Goal: Communication & Community: Answer question/provide support

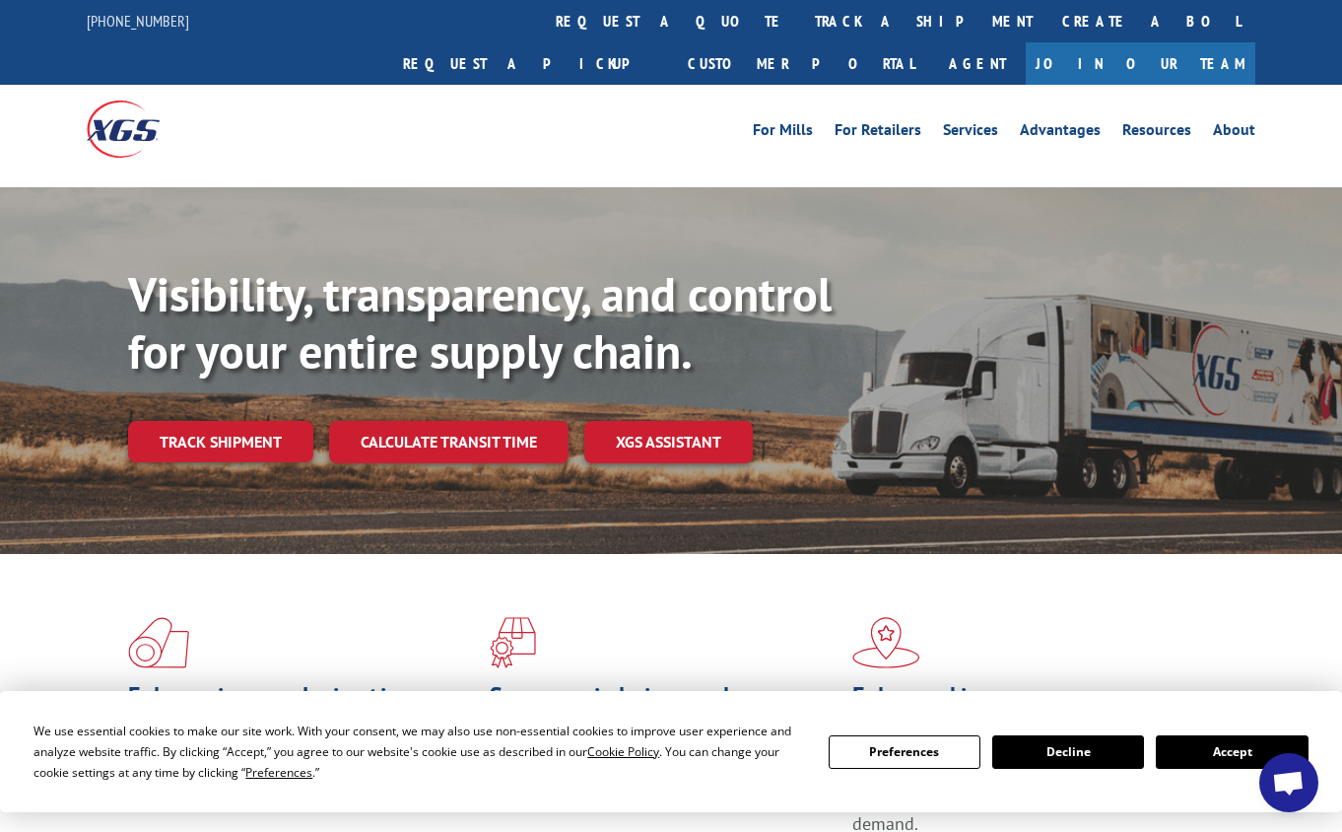
click at [1244, 747] on button "Accept" at bounding box center [1232, 752] width 152 height 34
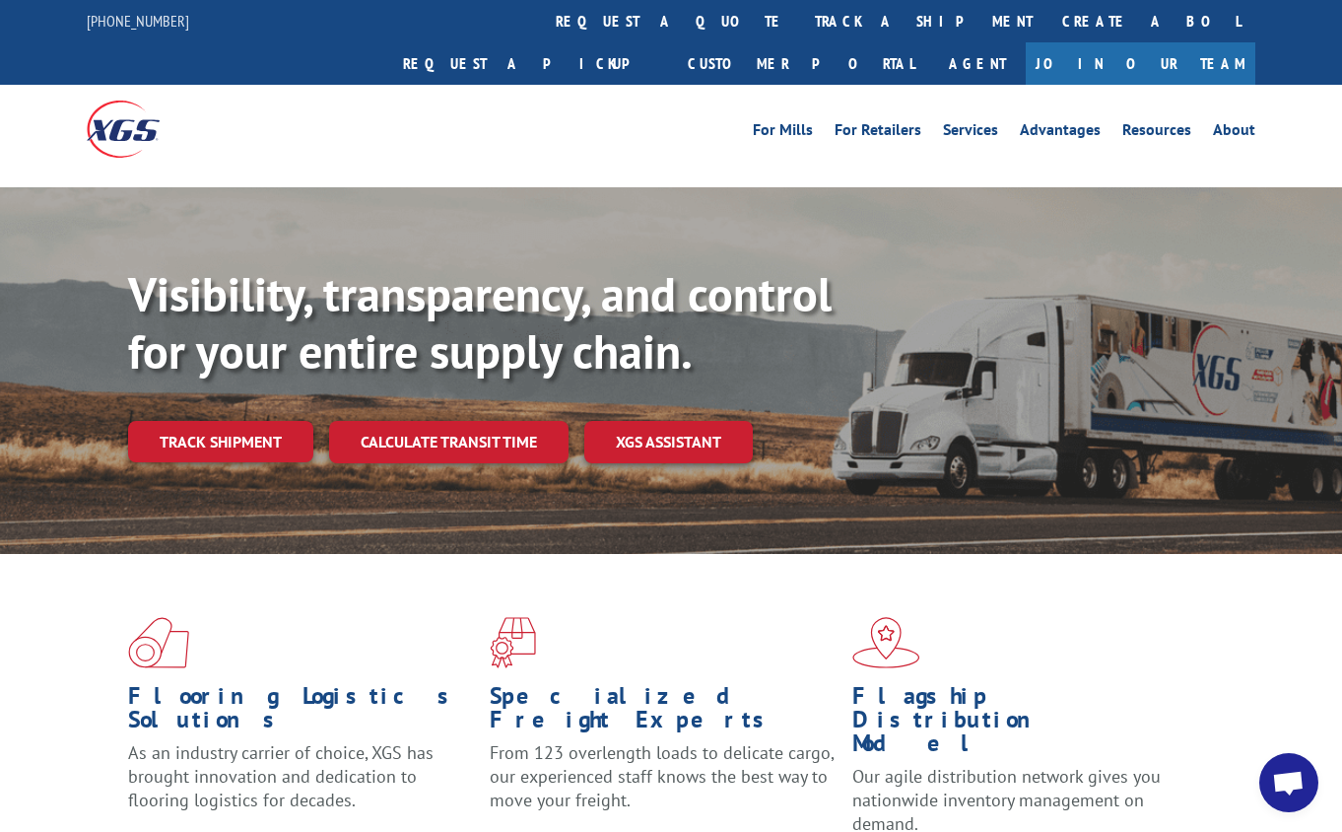
click at [1285, 781] on span "Open chat" at bounding box center [1288, 785] width 33 height 28
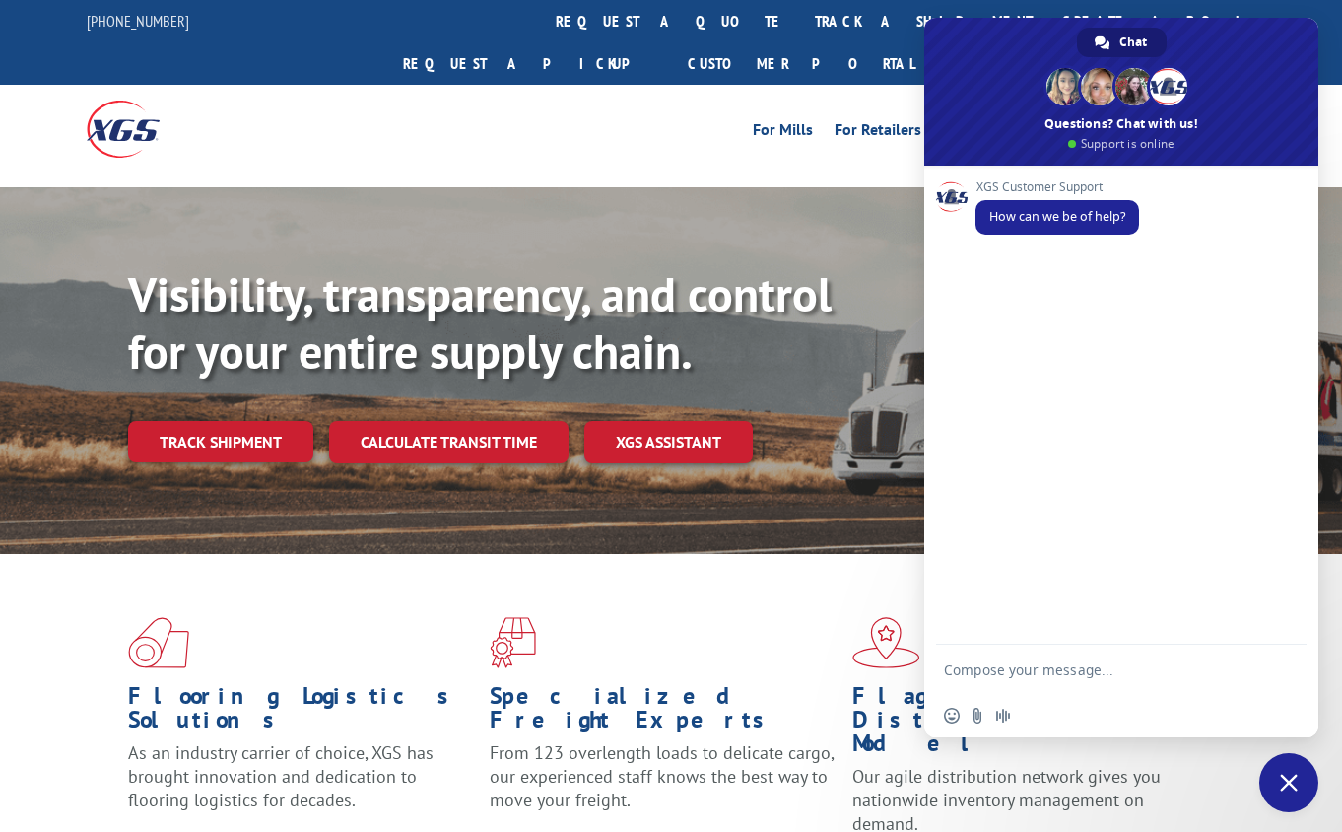
click at [1010, 655] on textarea "Compose your message..." at bounding box center [1101, 669] width 315 height 49
click at [1201, 680] on textarea "Compose your message..." at bounding box center [1101, 669] width 315 height 49
paste textarea "17590794"
click at [1150, 676] on textarea "For PRO#17590794" at bounding box center [1101, 669] width 315 height 49
click at [1262, 654] on div "For PRO#17590794; the correct street number is" at bounding box center [1121, 660] width 394 height 67
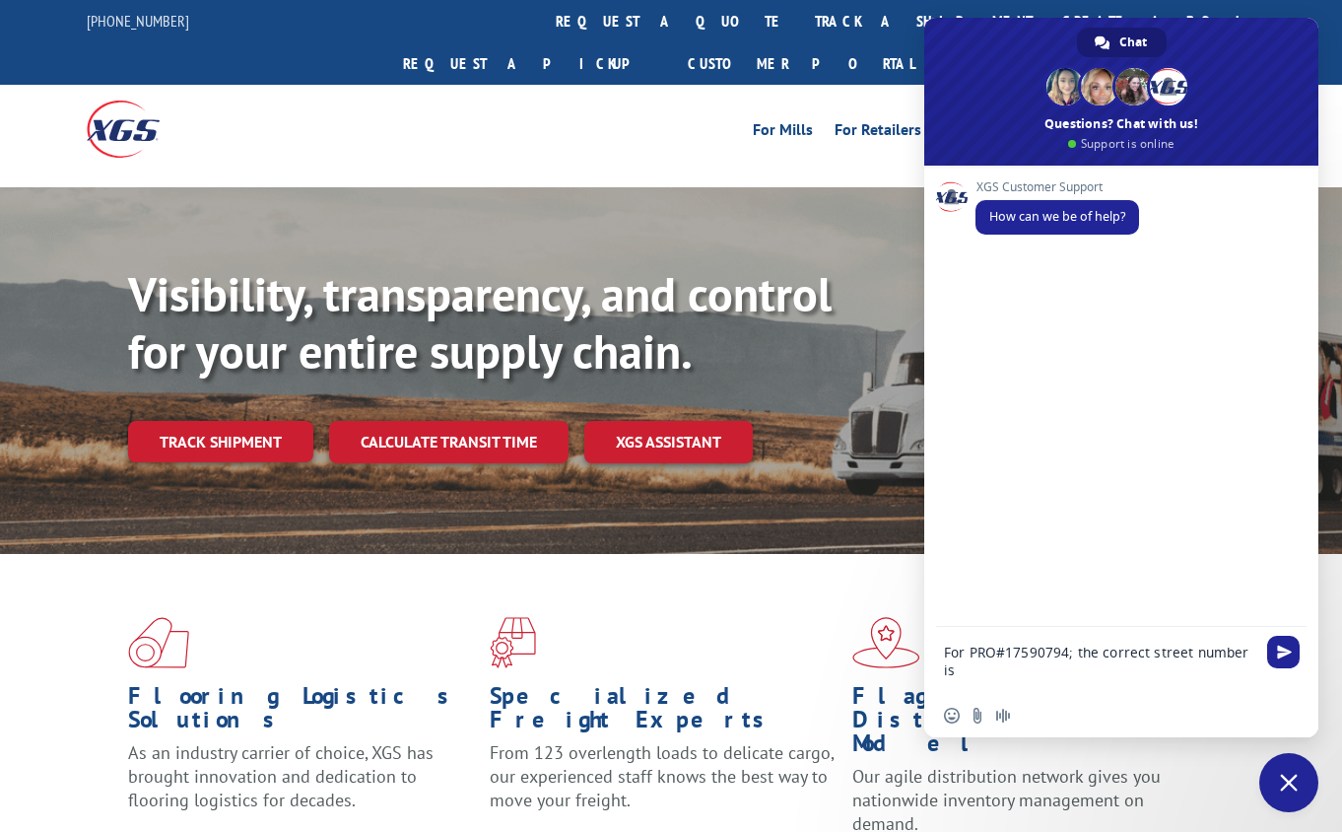
click at [1257, 654] on textarea "For PRO#17590794; the correct street number is" at bounding box center [1101, 660] width 315 height 67
paste textarea "Compose your message..."
type textarea "For PRO#17590794; the correct street number is"
click at [1257, 649] on textarea "For PRO#17590794; the correct street number is" at bounding box center [1101, 660] width 315 height 67
click at [1033, 712] on div "Insert an emoji Uploading Audio message" at bounding box center [1014, 716] width 141 height 16
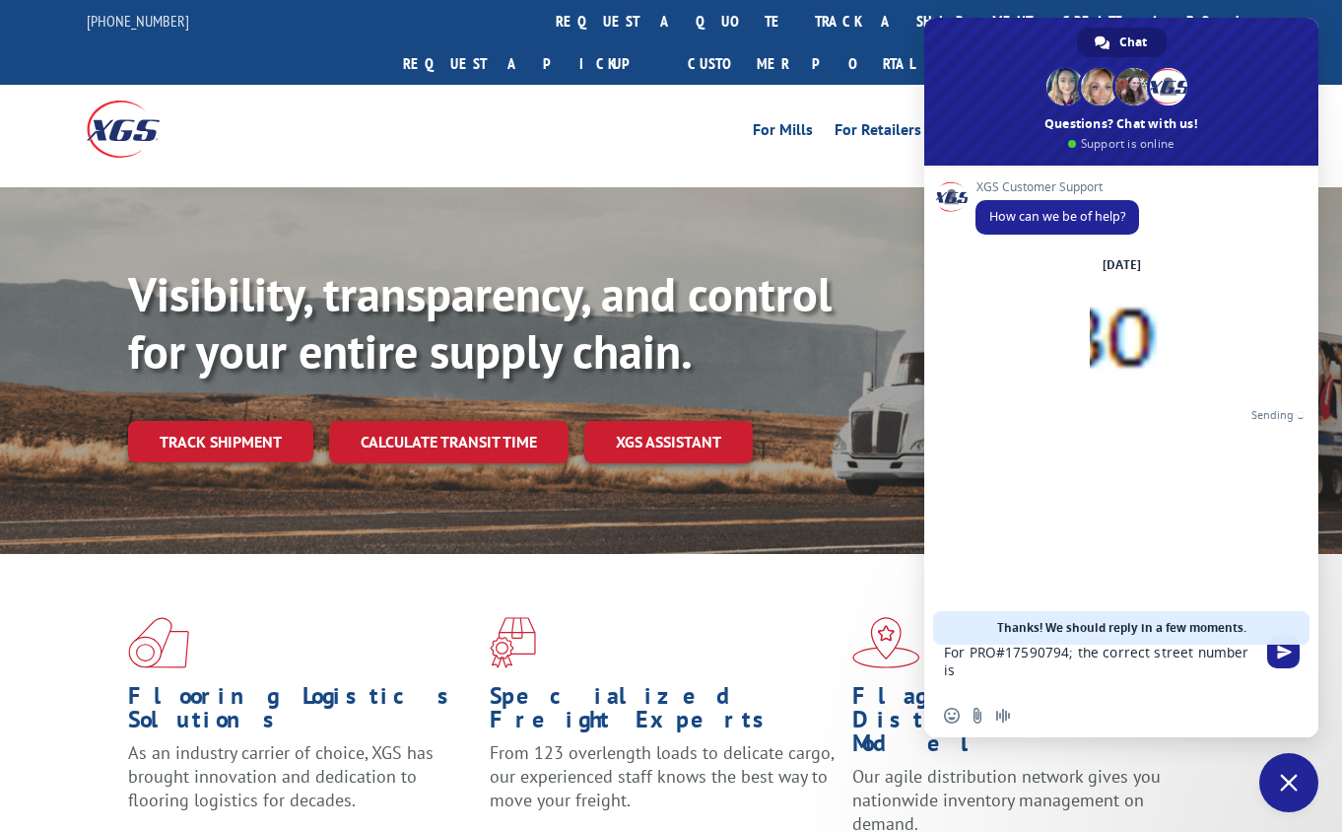
click at [1236, 658] on textarea "For PRO#17590794; the correct street number is" at bounding box center [1101, 660] width 315 height 67
click at [1251, 658] on textarea "For PRO#17590794; the correct street number is" at bounding box center [1101, 660] width 315 height 67
click at [1256, 658] on textarea "For PRO#17590794; the correct street number is" at bounding box center [1101, 660] width 315 height 67
type textarea "For PRO#17590794; the correct street number is 3130"
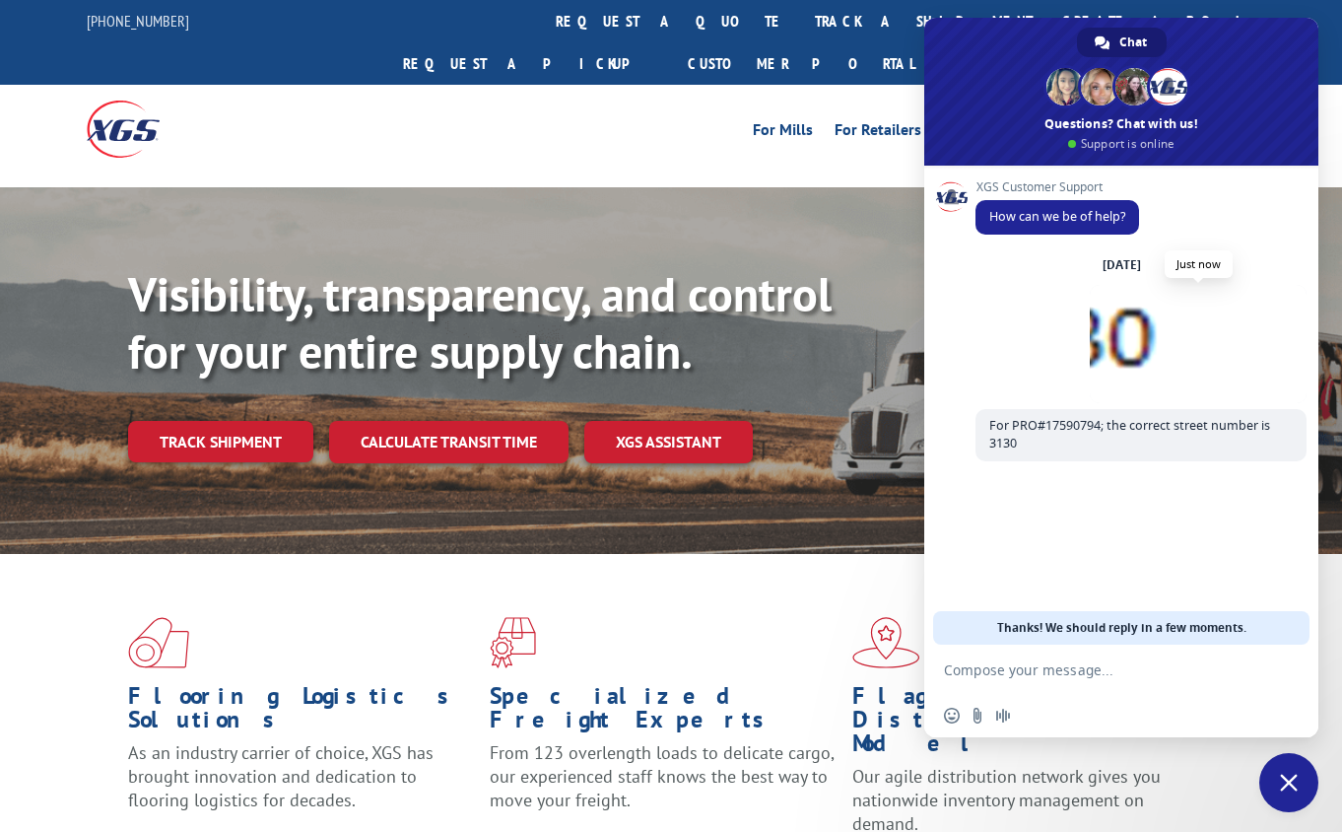
click at [1202, 356] on span at bounding box center [1198, 344] width 217 height 118
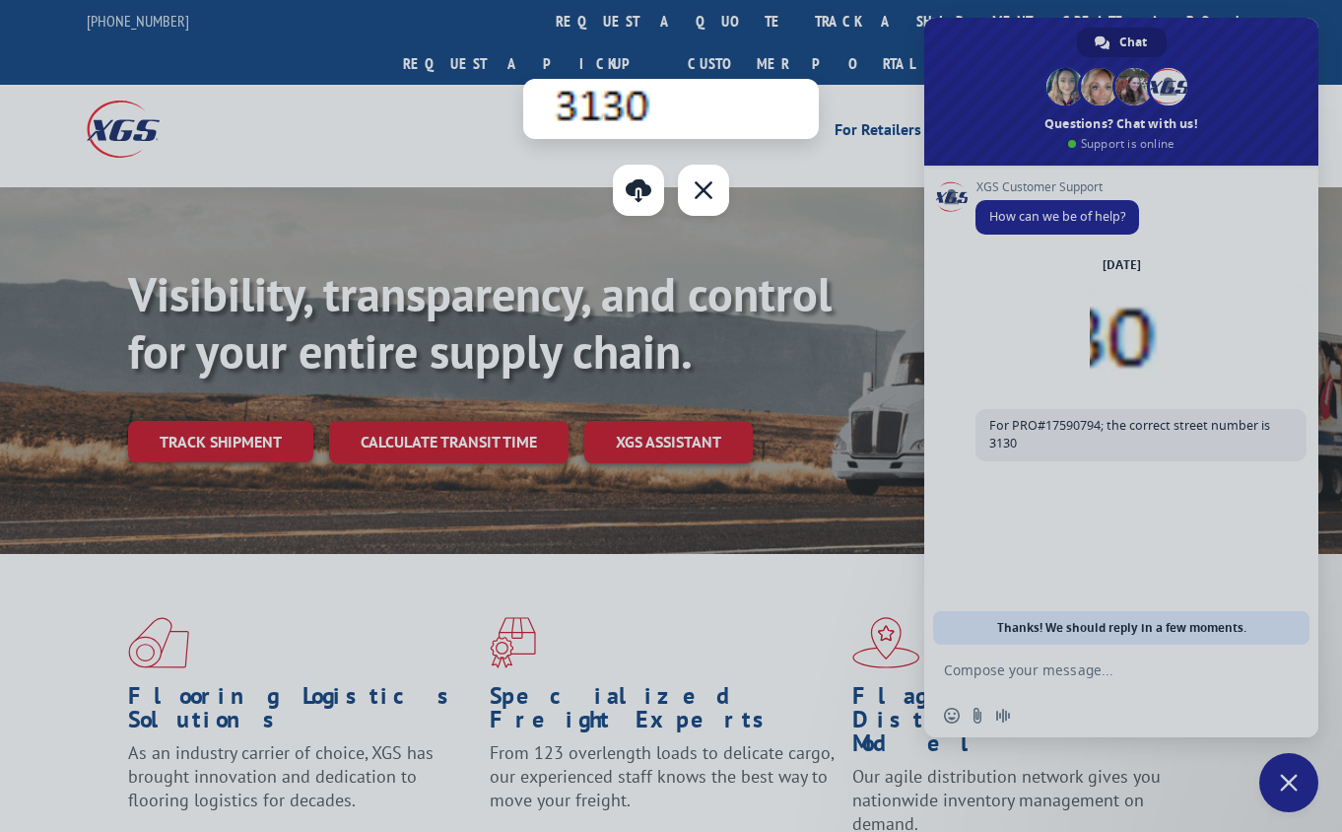
click at [1089, 483] on div at bounding box center [671, 416] width 1342 height 832
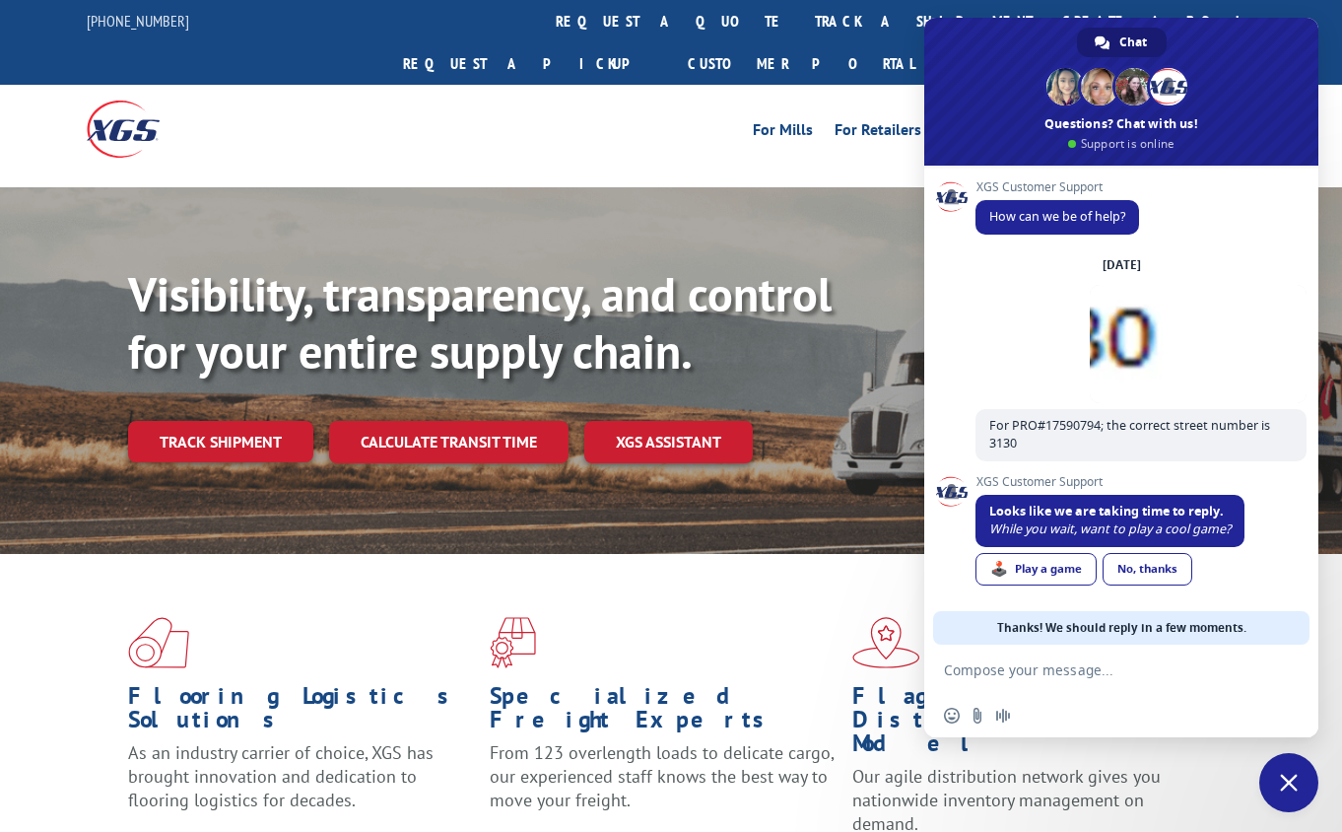
click at [1013, 669] on textarea "Compose your message..." at bounding box center [1101, 669] width 315 height 49
click at [1121, 570] on link "No, thanks" at bounding box center [1148, 569] width 90 height 33
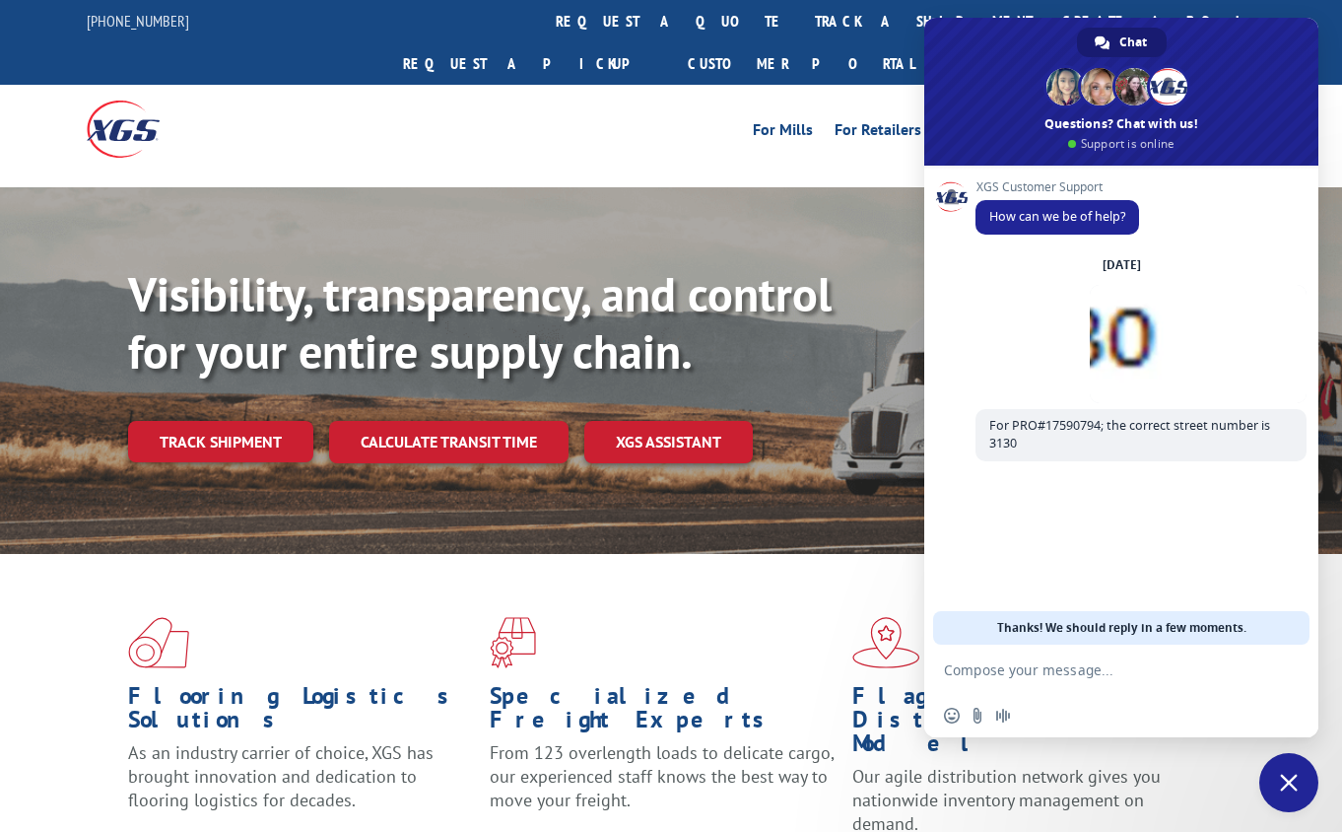
click at [1079, 680] on textarea "Compose your message..." at bounding box center [1101, 669] width 315 height 49
type textarea "Could you please correct this?"
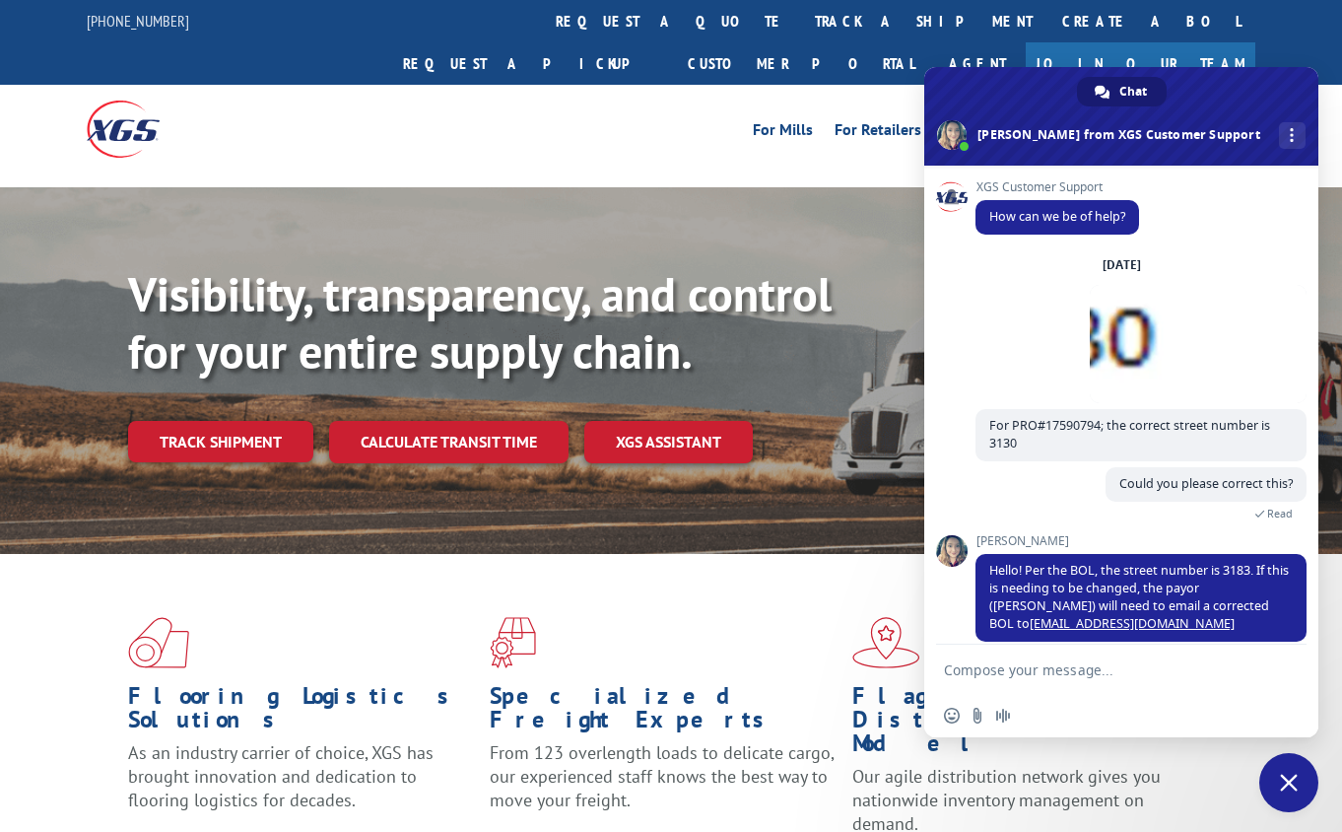
scroll to position [143, 0]
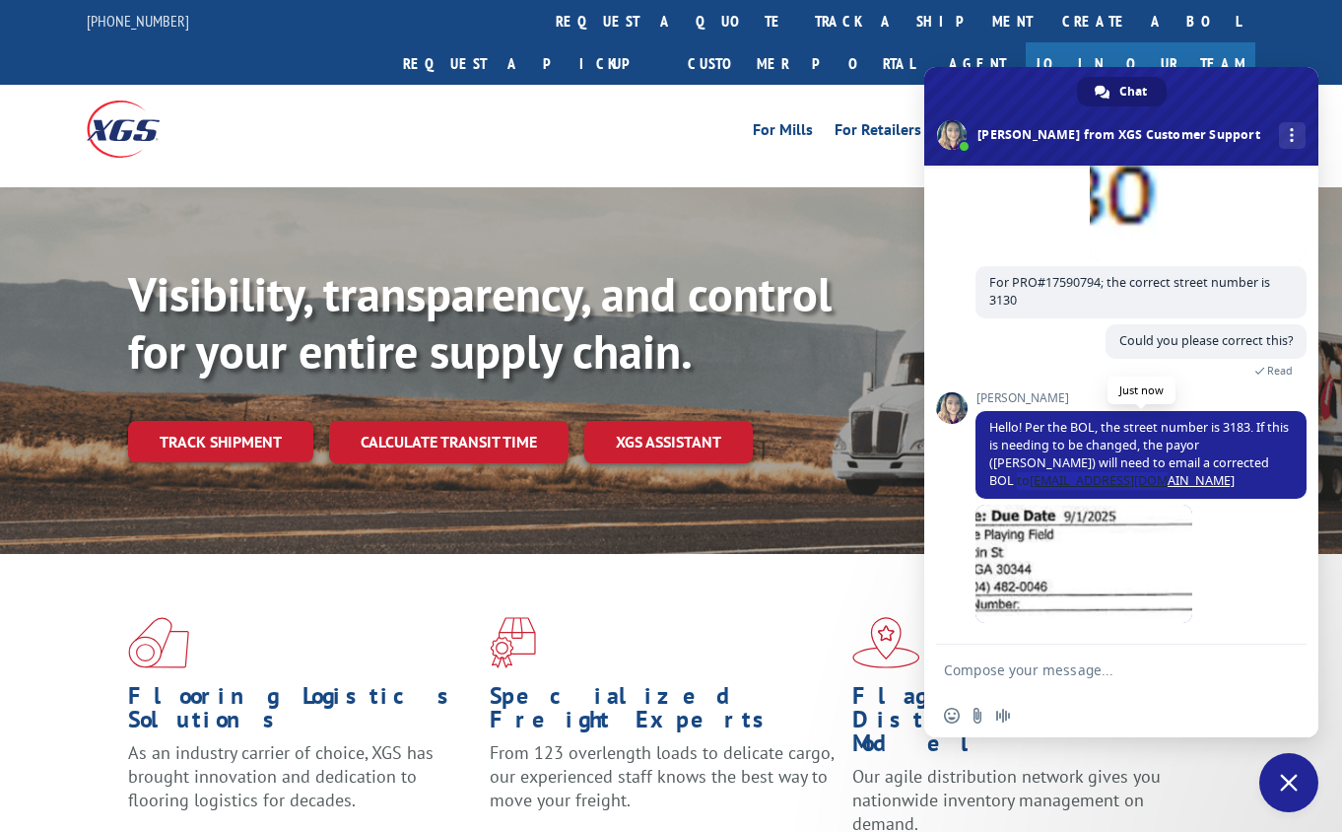
drag, startPoint x: 1119, startPoint y: 488, endPoint x: 1265, endPoint y: 466, distance: 148.4
click at [1265, 466] on span "Hello! Per the BOL, the street number is 3183. If this is needing to be changed…" at bounding box center [1141, 455] width 331 height 88
click at [1165, 495] on span "Hello! Per the BOL, the street number is 3183. If this is needing to be changed…" at bounding box center [1141, 455] width 331 height 88
drag, startPoint x: 1164, startPoint y: 494, endPoint x: 1052, endPoint y: 466, distance: 115.7
click at [1052, 466] on span "Hello! Per the BOL, the street number is 3183. If this is needing to be changed…" at bounding box center [1141, 455] width 331 height 88
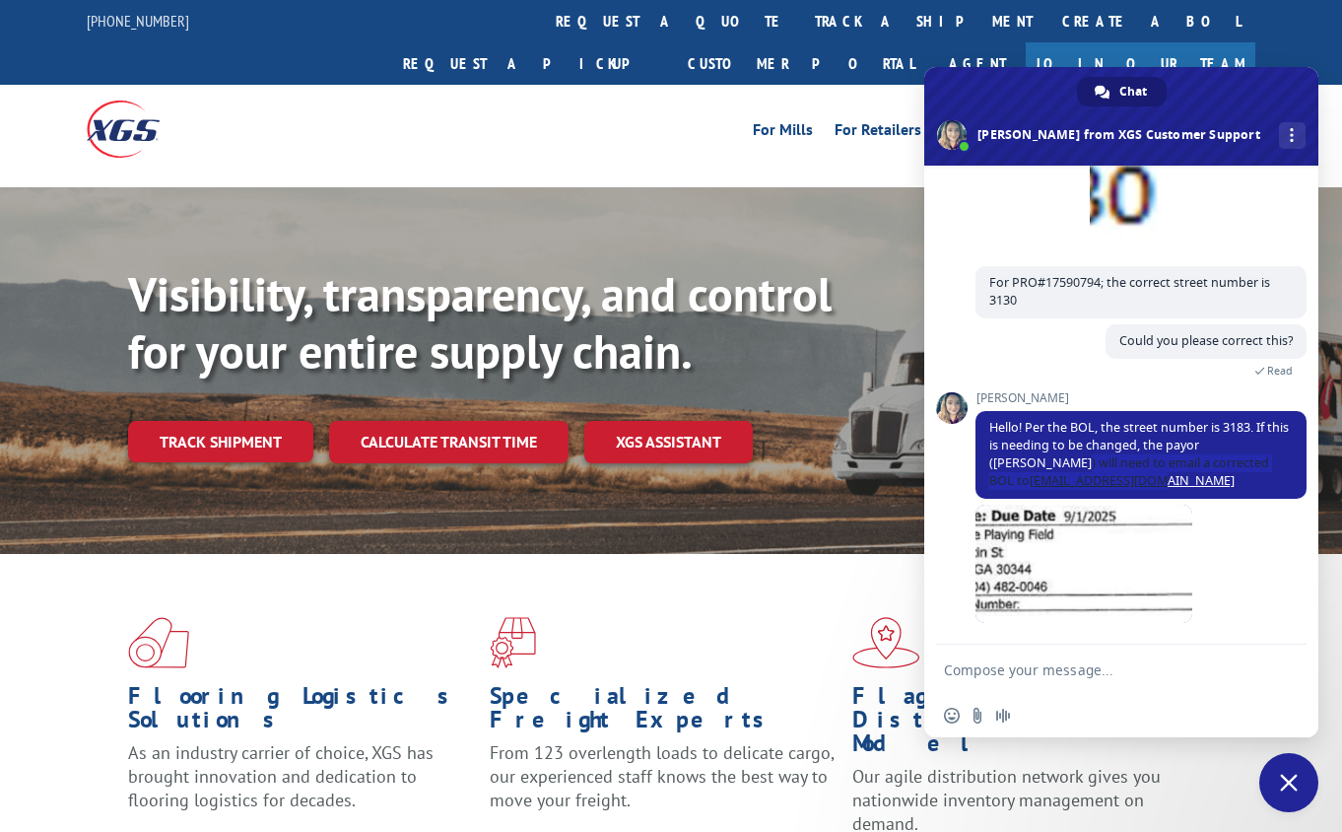
copy span "will need to email a corrected BOL to [EMAIL_ADDRESS][DOMAIN_NAME]"
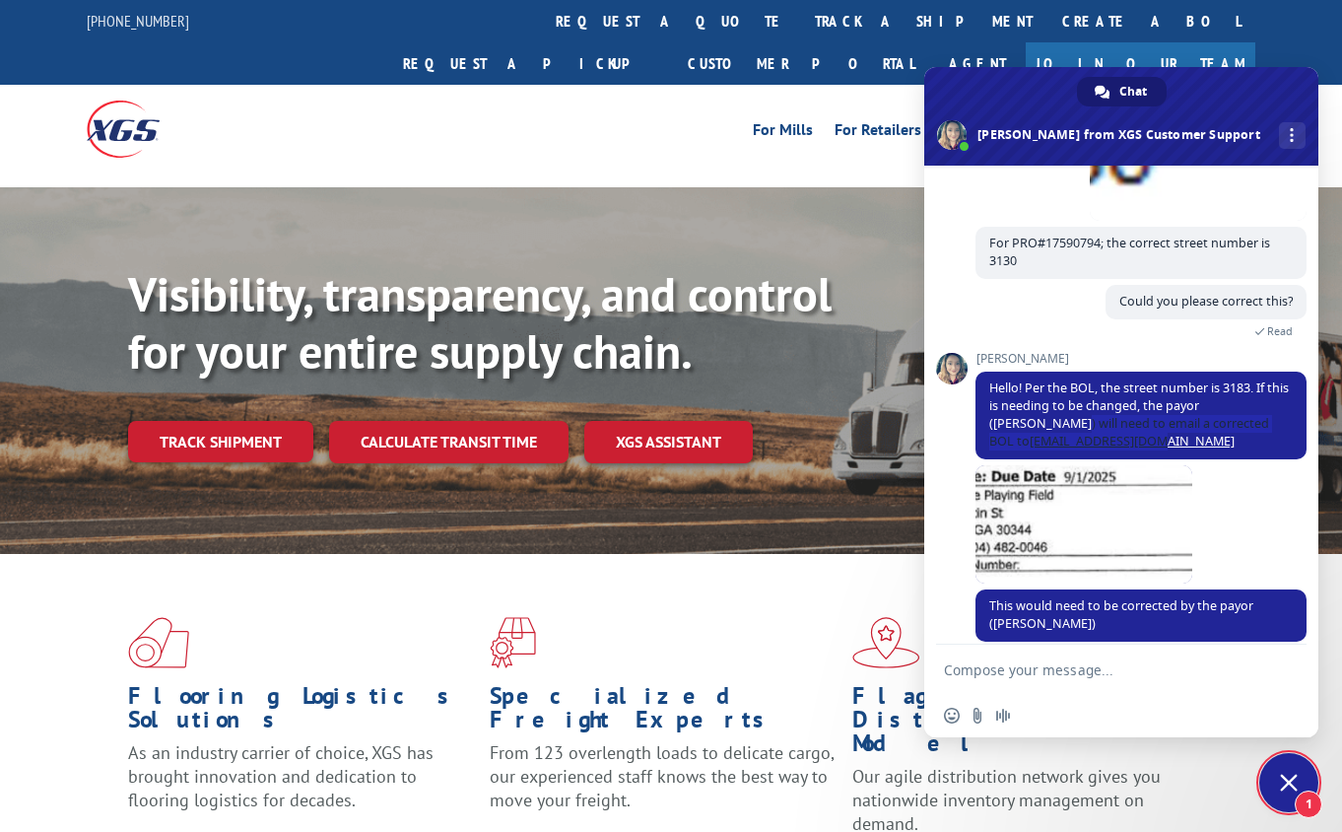
scroll to position [201, 0]
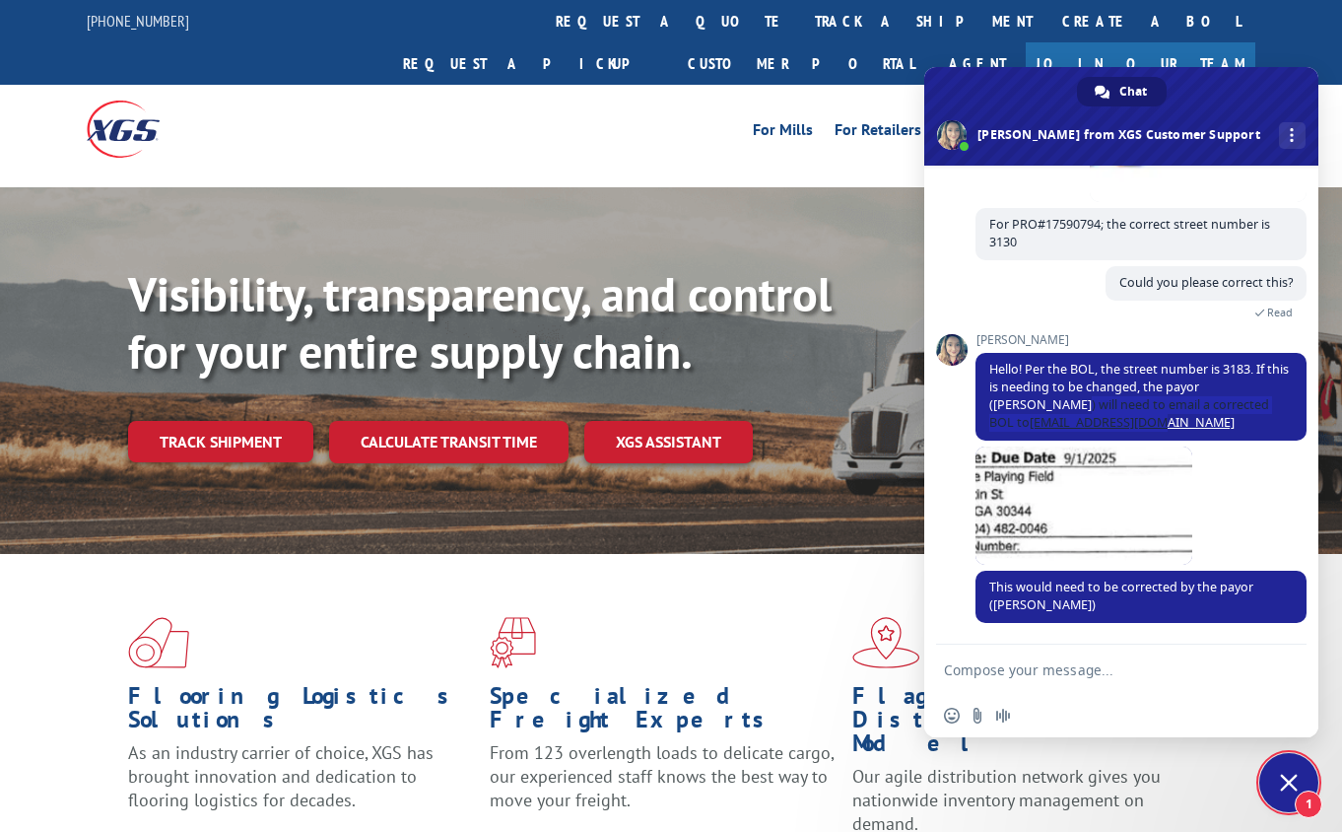
click at [1227, 671] on textarea "Compose your message..." at bounding box center [1101, 669] width 315 height 49
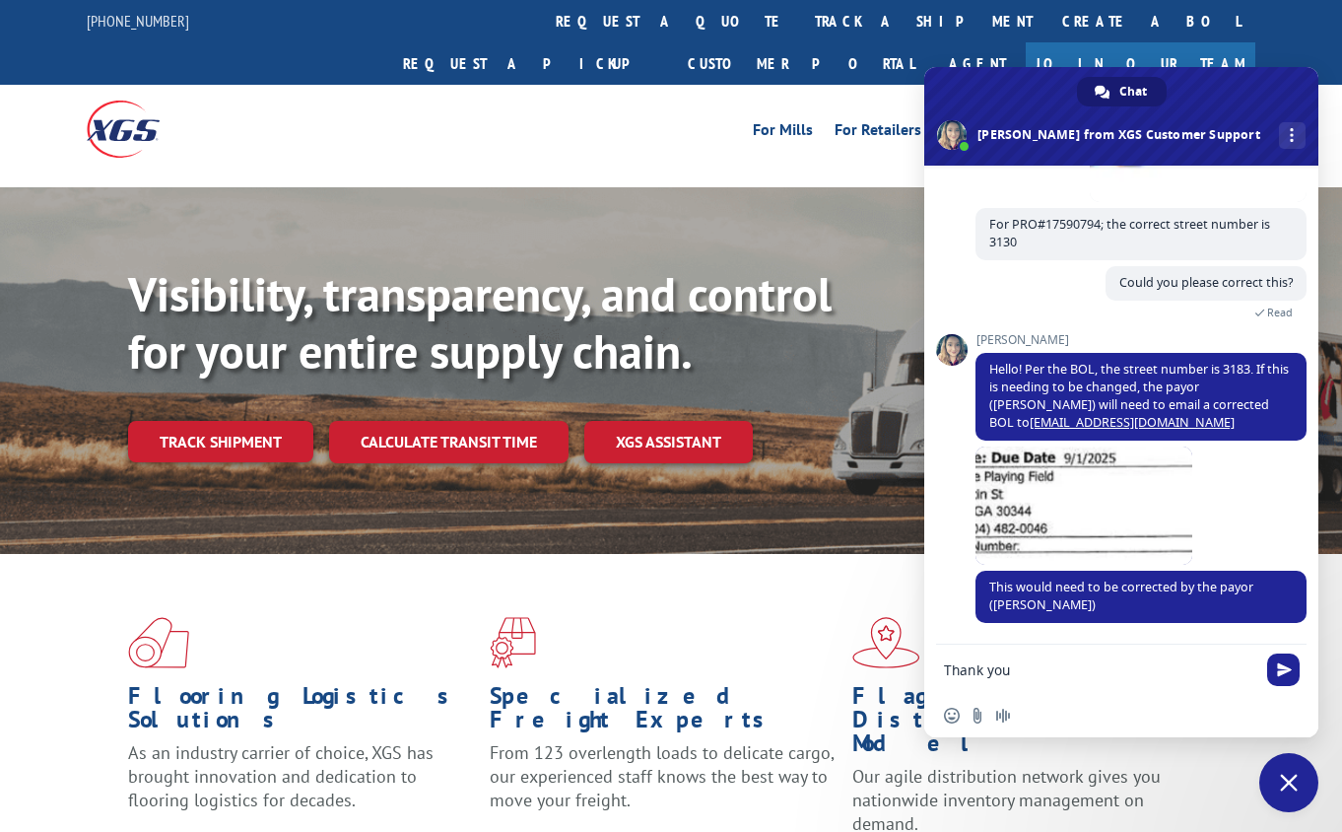
type textarea "Thank you"
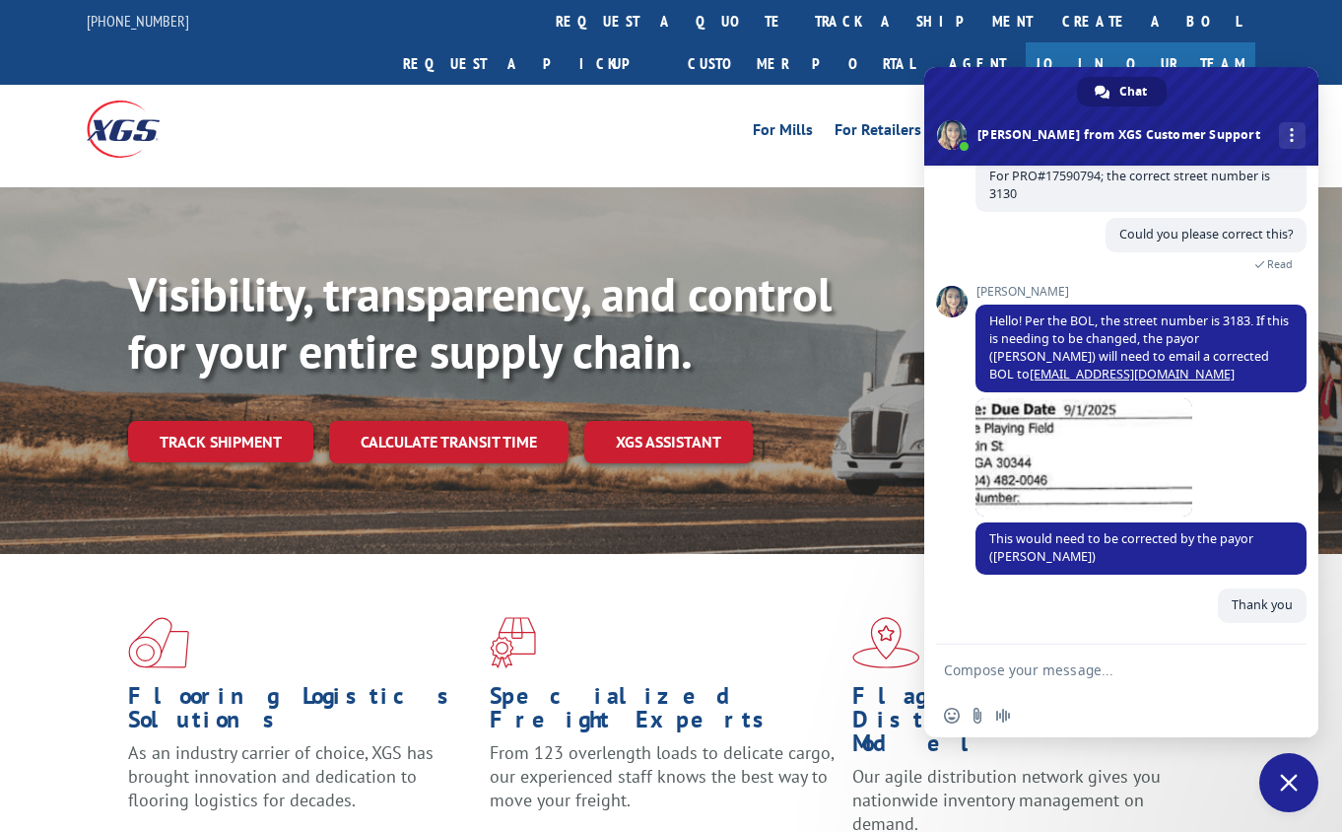
scroll to position [249, 0]
